Goal: Task Accomplishment & Management: Manage account settings

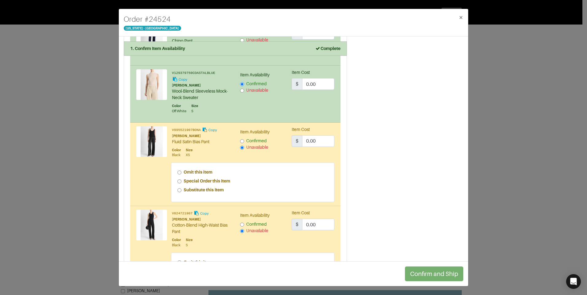
scroll to position [423, 0]
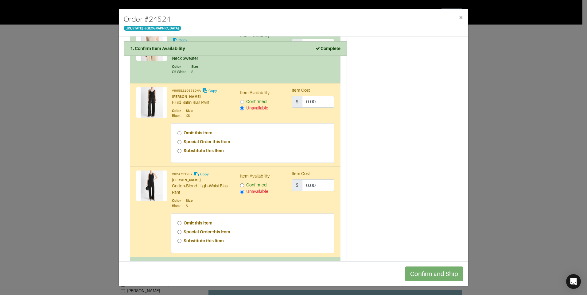
click at [240, 100] on input "Confirmed" at bounding box center [242, 102] width 4 height 4
radio input "true"
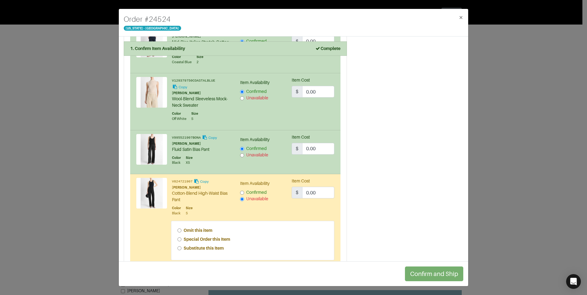
scroll to position [430, 0]
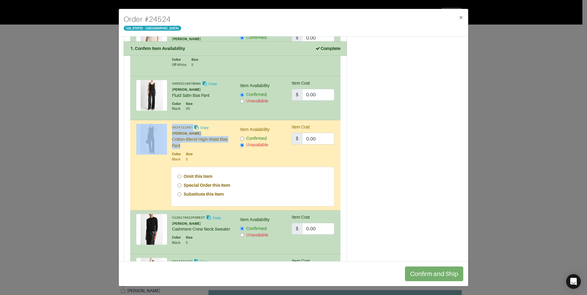
drag, startPoint x: 187, startPoint y: 140, endPoint x: 171, endPoint y: 135, distance: 16.4
click at [171, 135] on div "V024721907 Copy [PERSON_NAME]-Blend High-Waist Bias Pant Color Black Size S" at bounding box center [183, 143] width 95 height 38
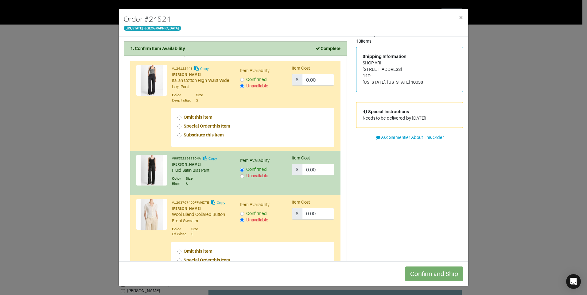
scroll to position [0, 0]
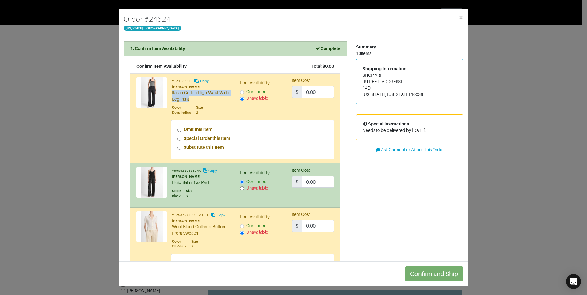
drag, startPoint x: 200, startPoint y: 97, endPoint x: 172, endPoint y: 94, distance: 28.4
click at [172, 94] on div "Italian Cotton High-Waist Wide-Leg Pant" at bounding box center [201, 96] width 59 height 13
copy div "Italian Cotton High-Waist Wide-Leg Pant"
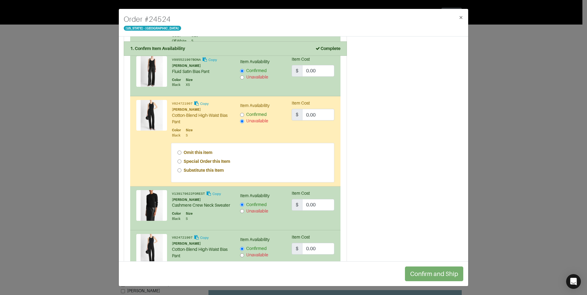
scroll to position [445, 0]
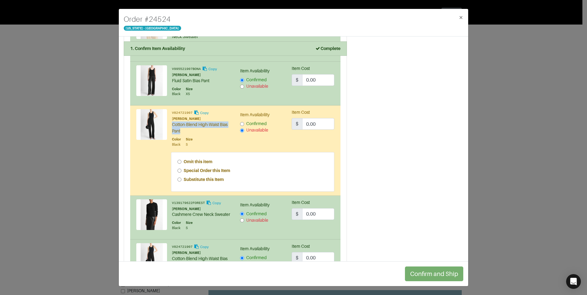
drag, startPoint x: 184, startPoint y: 124, endPoint x: 173, endPoint y: 121, distance: 11.5
click at [173, 122] on div "Cotton-Blend High-Waist Bias Pant" at bounding box center [201, 128] width 59 height 13
copy div "Cotton-Blend High-Waist Bias Pant"
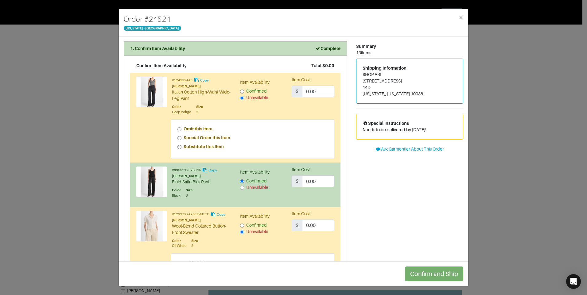
scroll to position [0, 0]
